Goal: Information Seeking & Learning: Learn about a topic

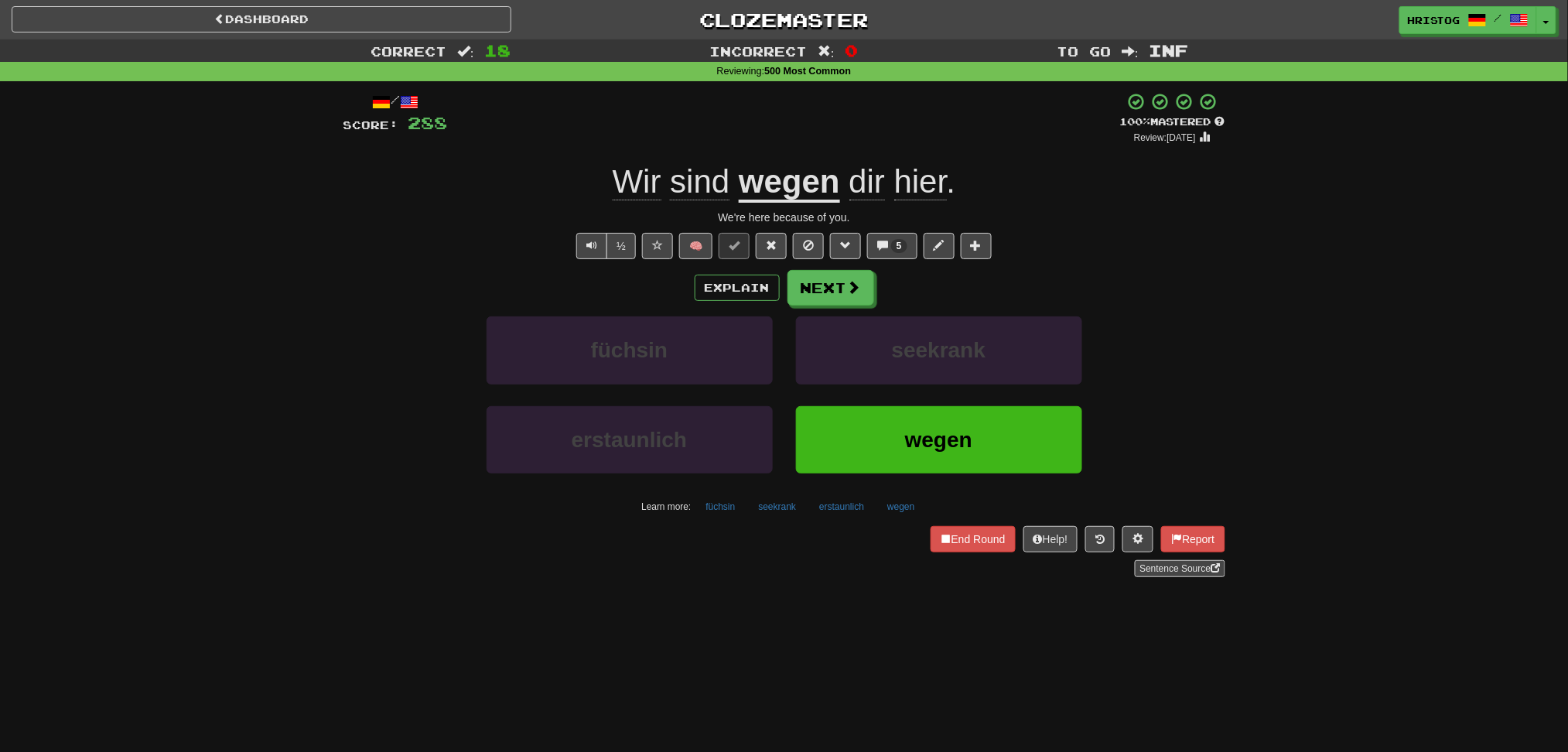
click at [963, 554] on div "End Round Don't stop! Keep going! Help! Report Sentence Source" at bounding box center [784, 552] width 882 height 51
click at [960, 541] on button "End Round" at bounding box center [973, 540] width 85 height 27
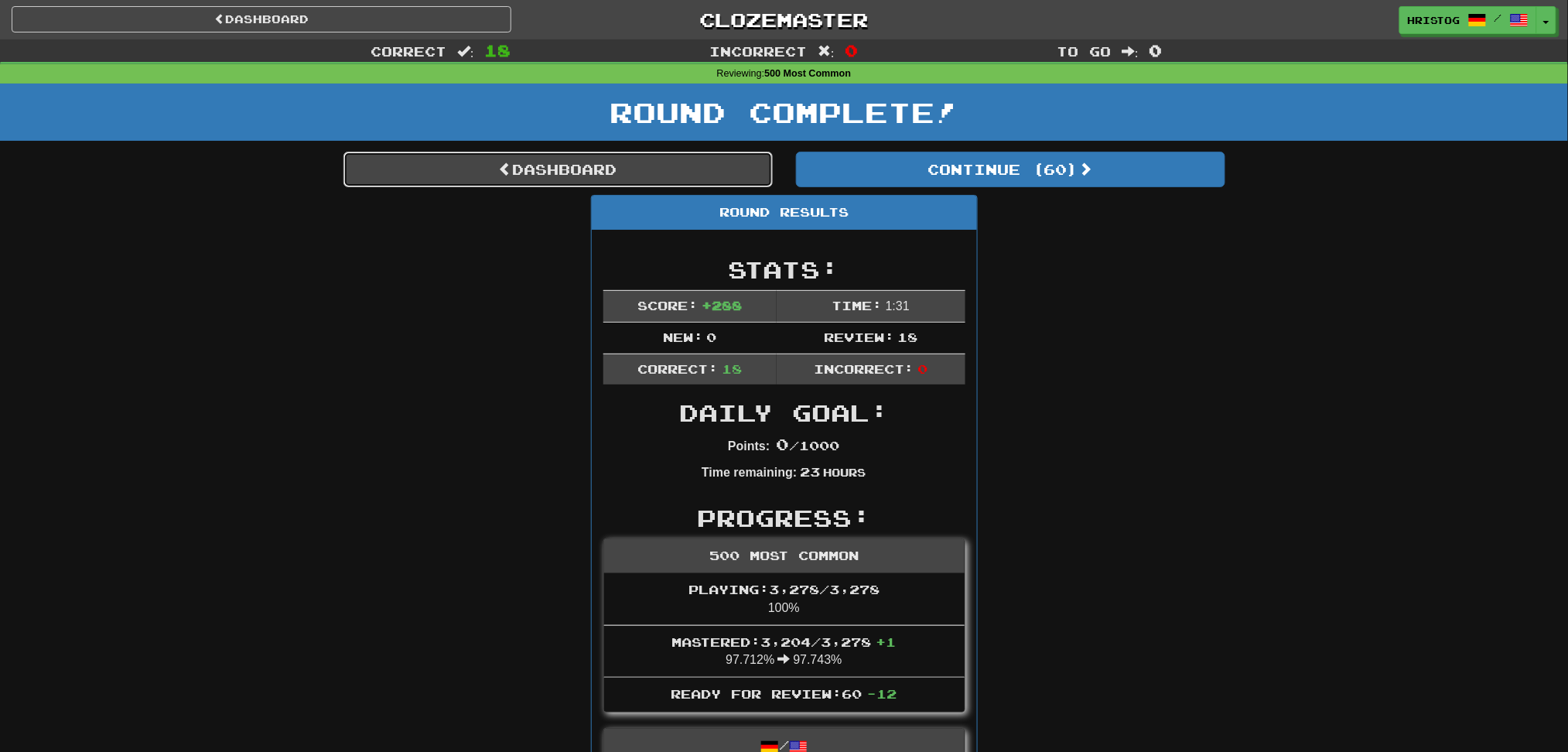
click at [570, 170] on link "Dashboard" at bounding box center [558, 169] width 429 height 36
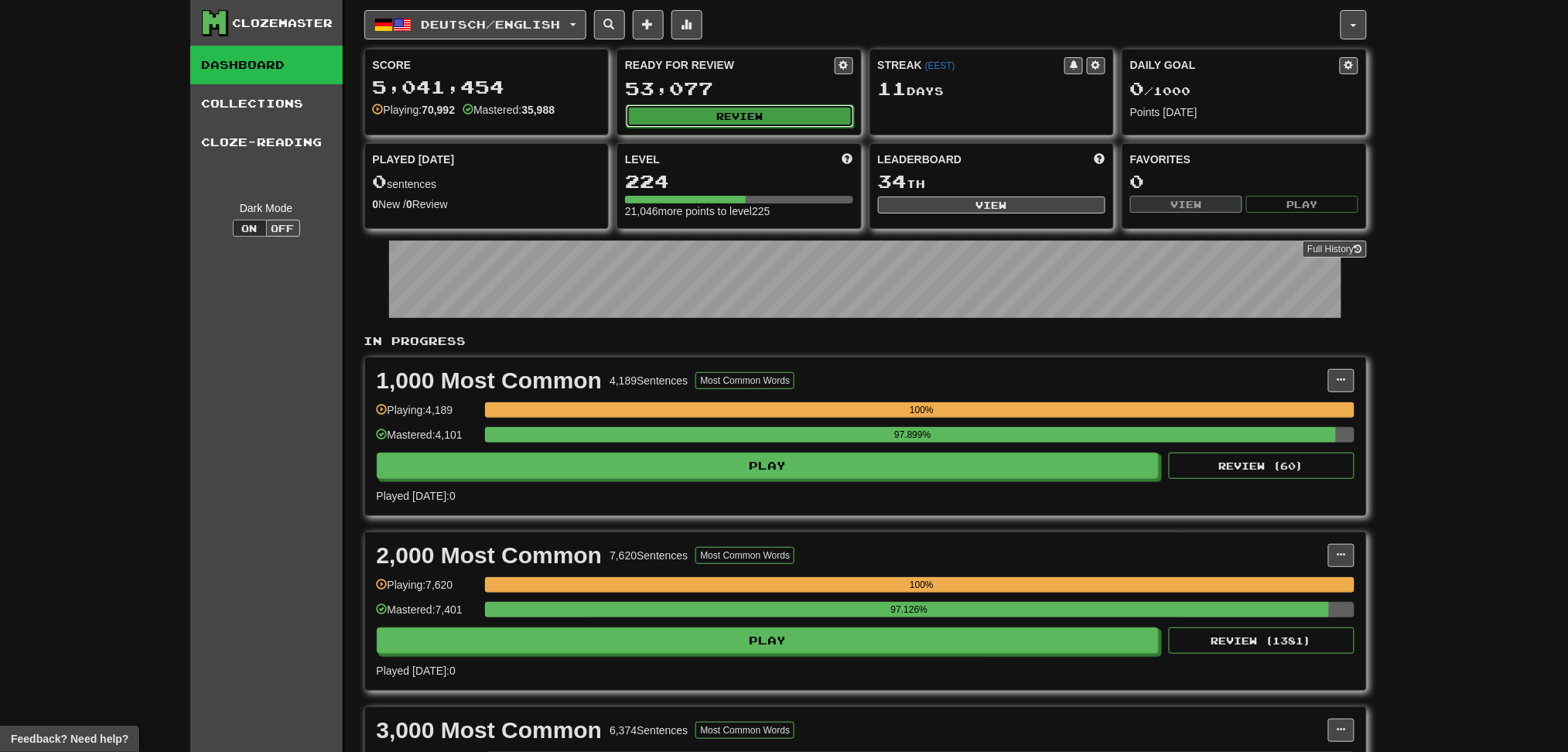
click at [722, 118] on button "Review" at bounding box center [740, 116] width 228 height 23
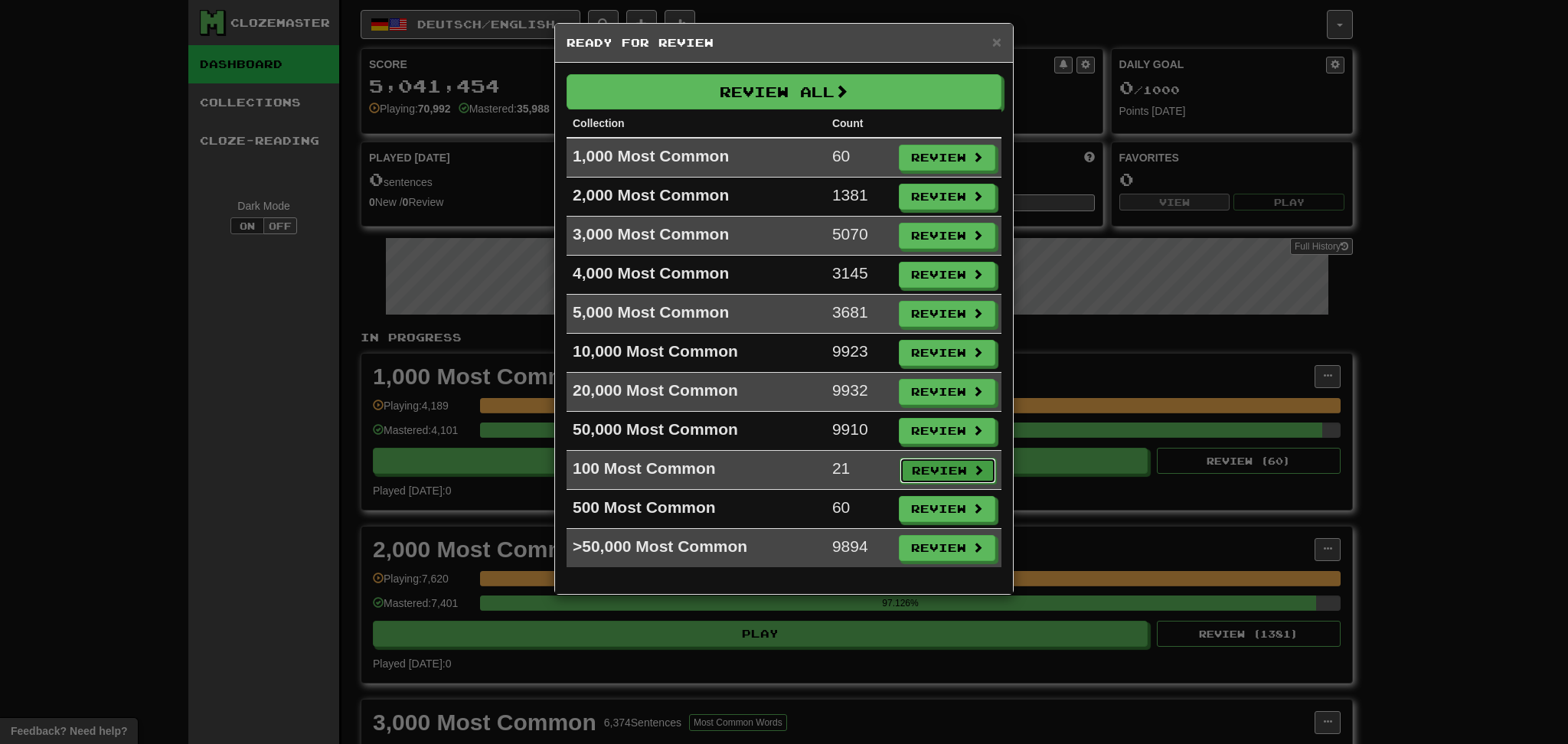
click at [940, 478] on button "Review" at bounding box center [947, 471] width 96 height 26
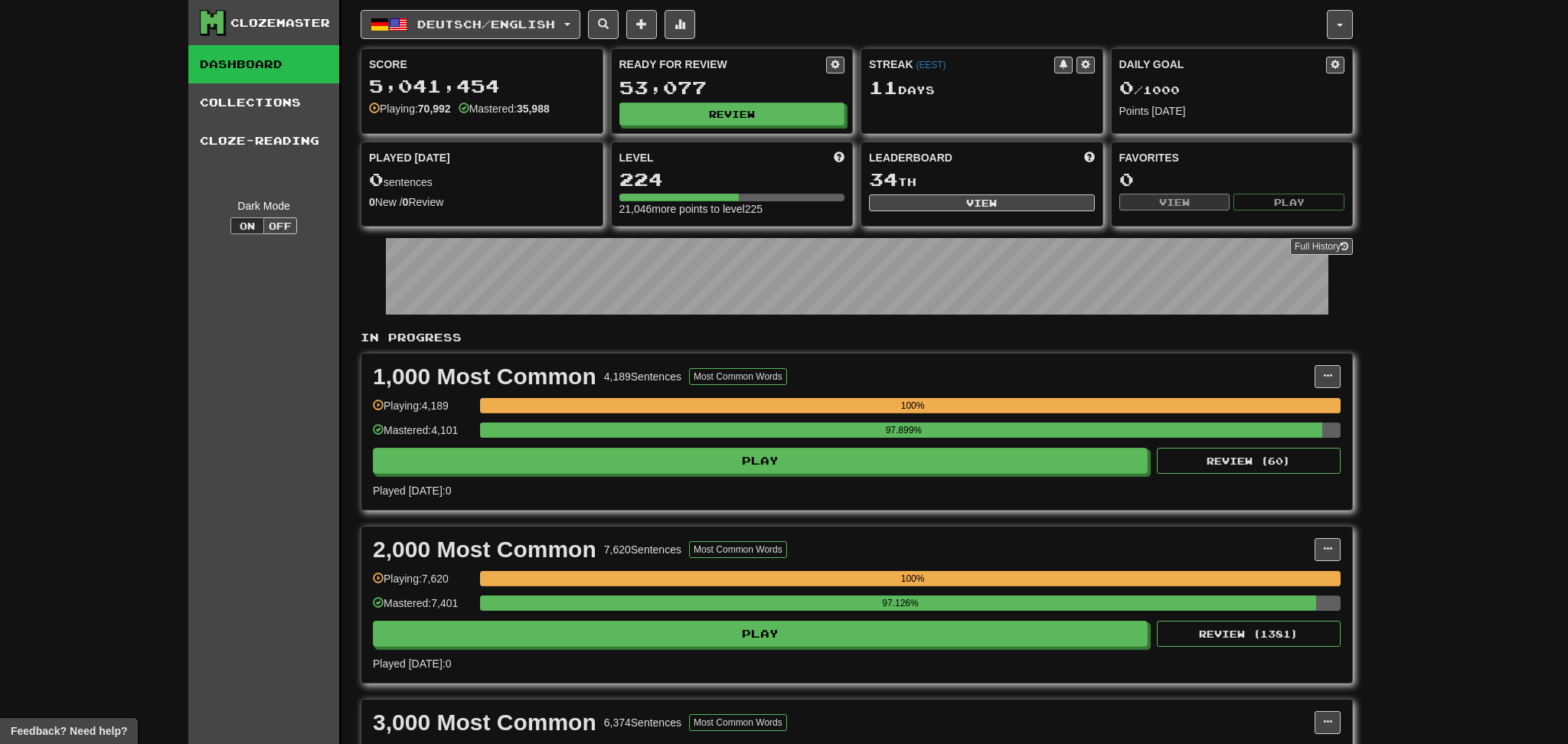
select select "********"
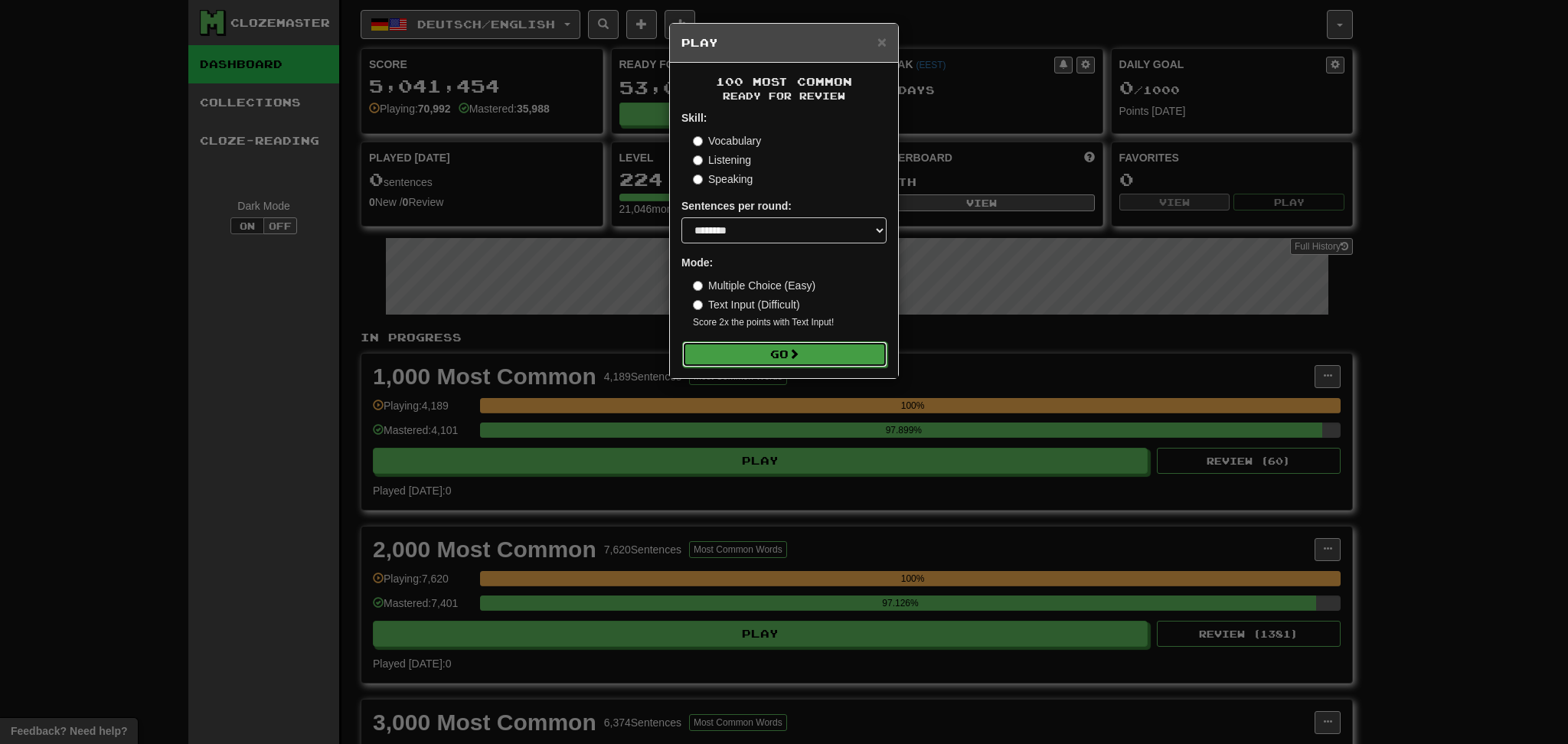
click at [806, 361] on button "Go" at bounding box center [784, 355] width 205 height 26
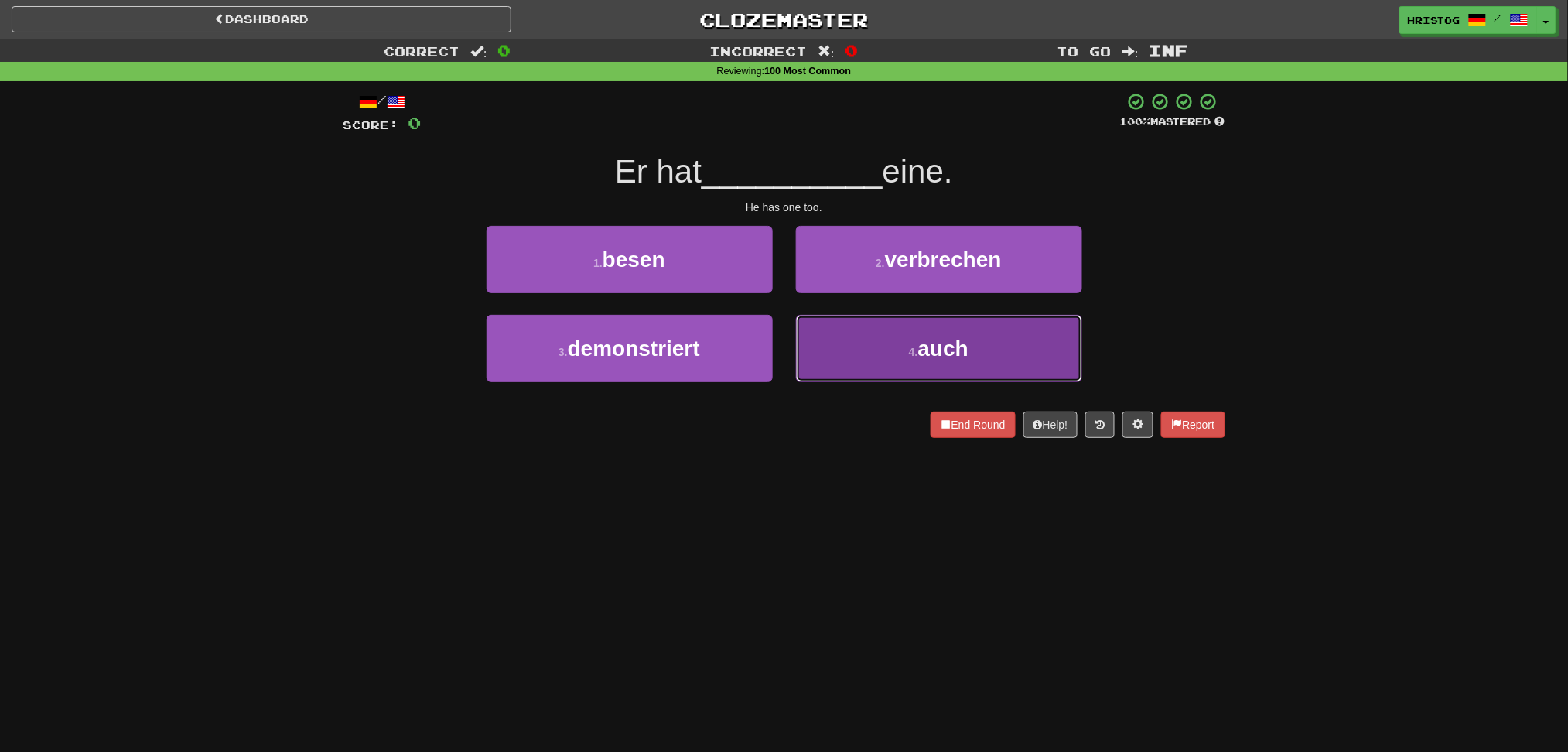
click at [935, 367] on button "4 . auch" at bounding box center [939, 348] width 286 height 67
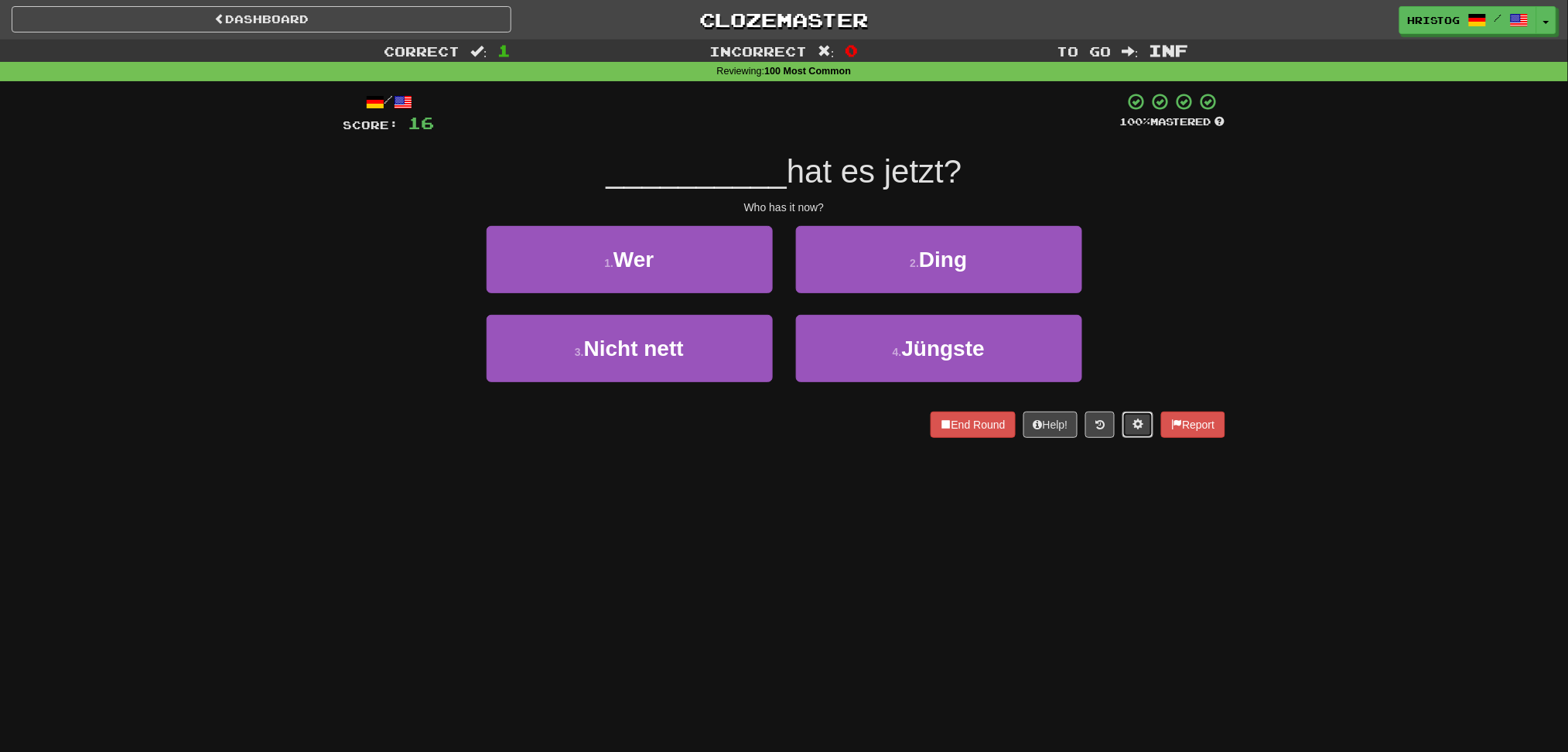
click at [1129, 427] on button at bounding box center [1137, 425] width 31 height 27
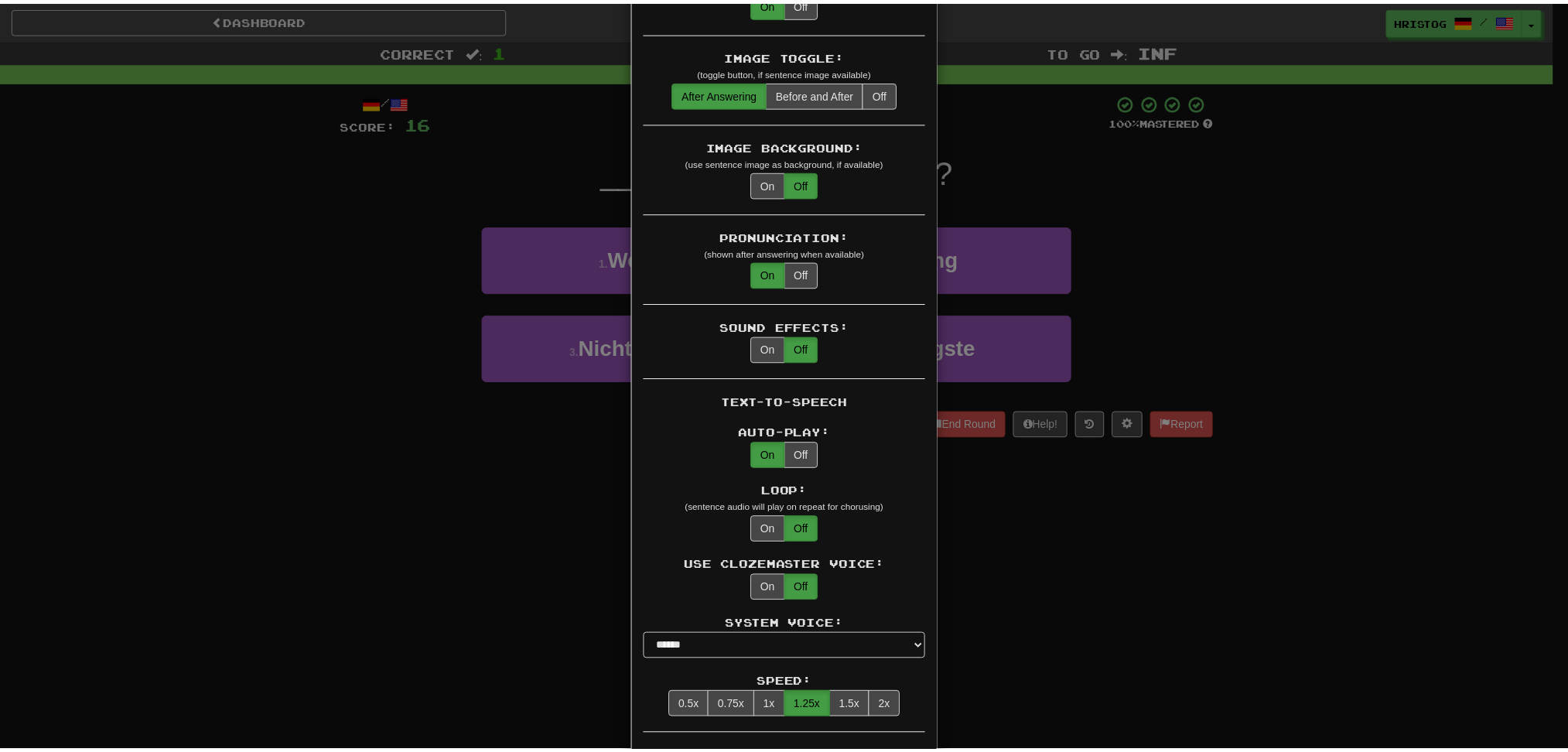
scroll to position [310, 0]
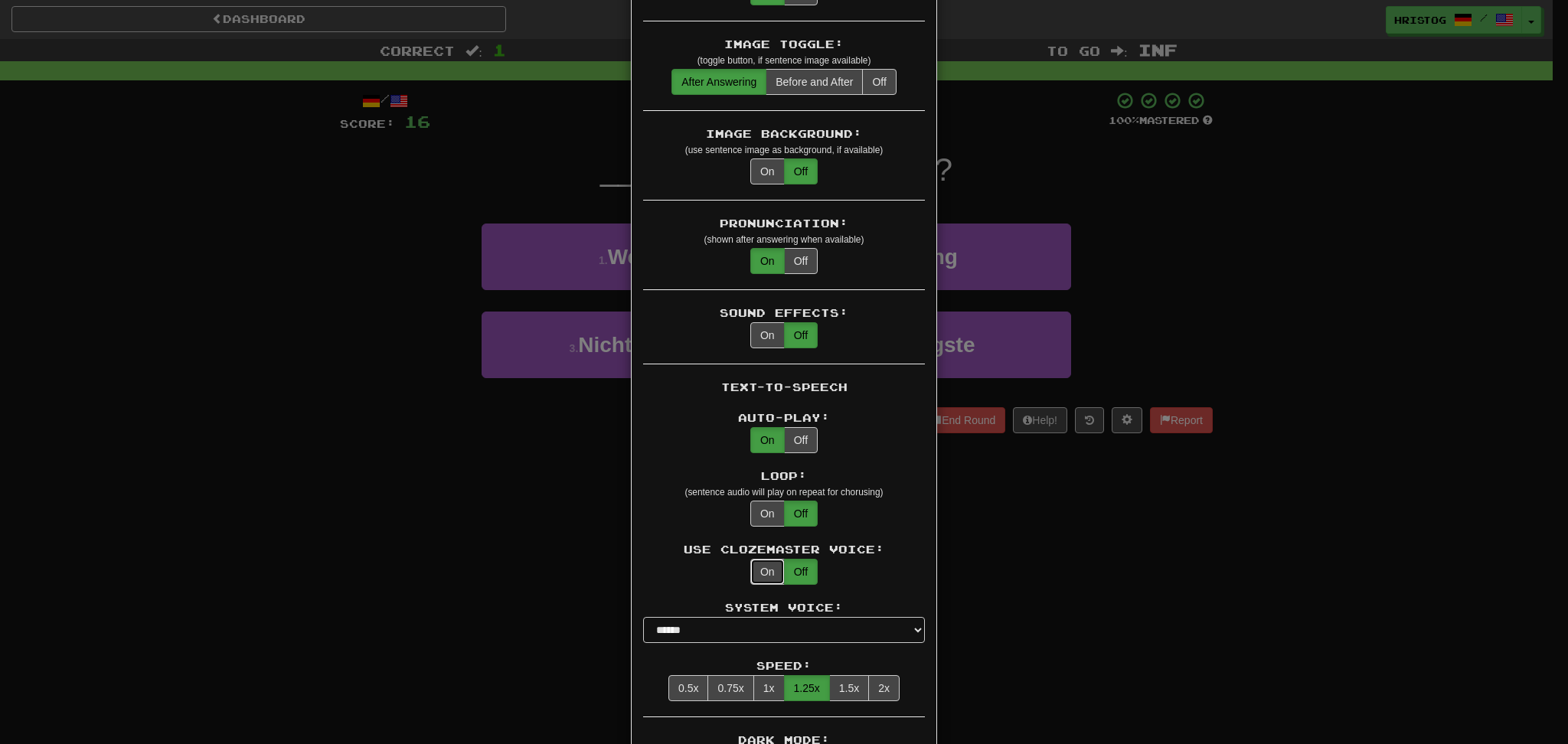
click at [769, 564] on button "On" at bounding box center [767, 572] width 34 height 26
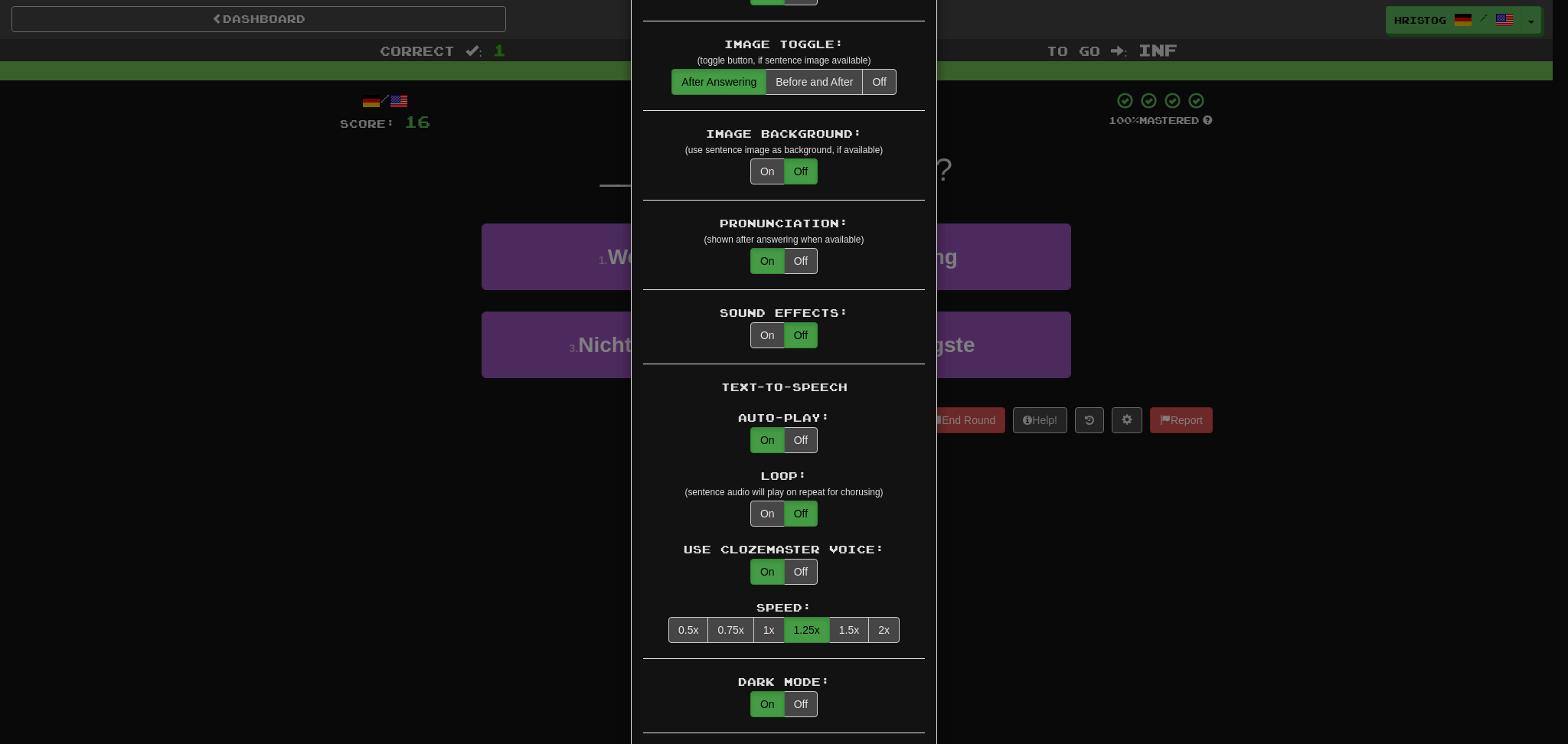
click at [516, 515] on div "× Game Settings Translations: Visible Show After Answering Hidden Sentence Text…" at bounding box center [784, 372] width 1568 height 744
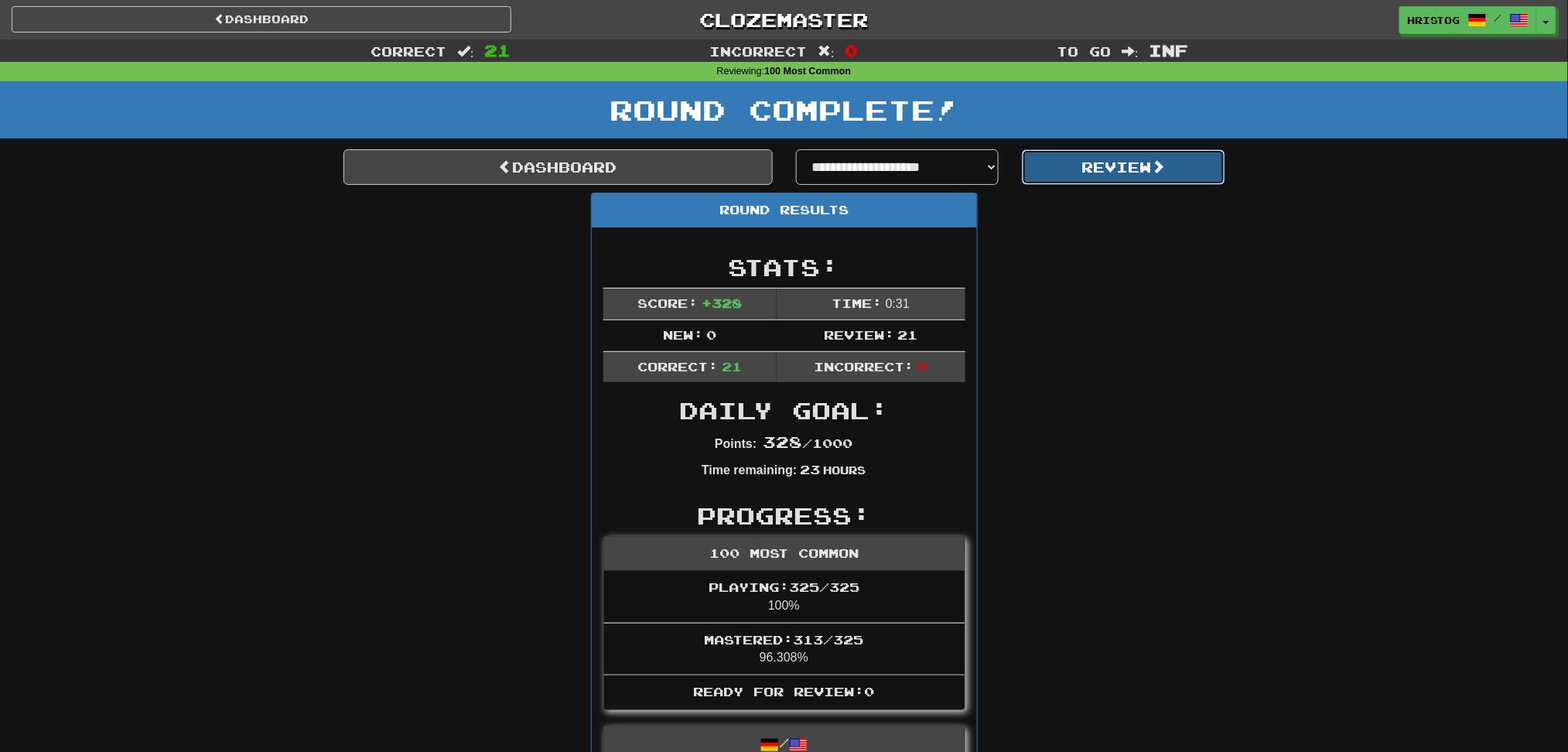
click at [1166, 176] on button "Review" at bounding box center [1123, 167] width 203 height 36
